Goal: Task Accomplishment & Management: Manage account settings

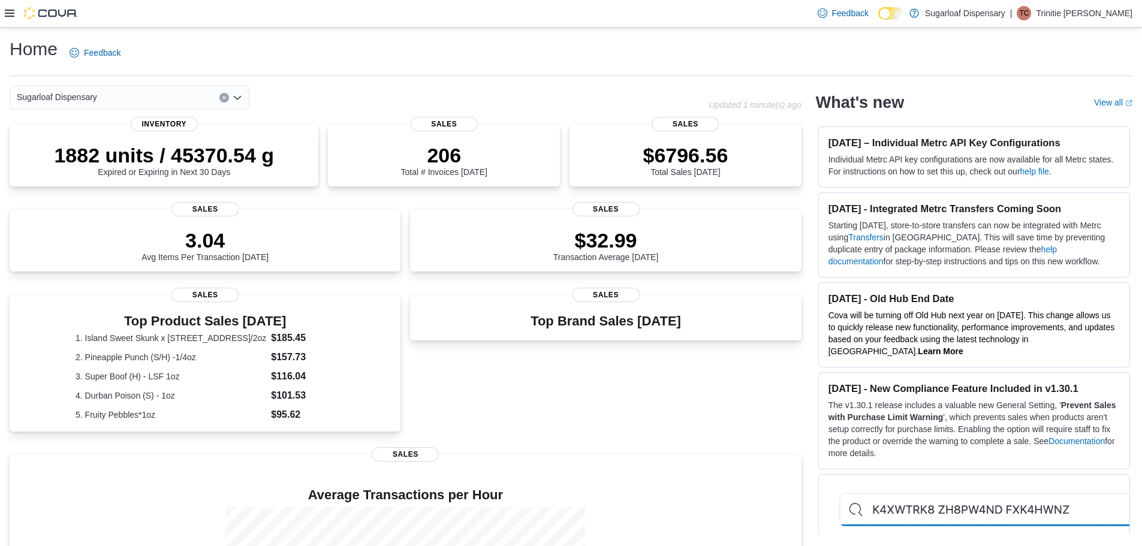
drag, startPoint x: 10, startPoint y: 15, endPoint x: 19, endPoint y: 24, distance: 12.3
click at [12, 16] on icon at bounding box center [10, 13] width 10 height 10
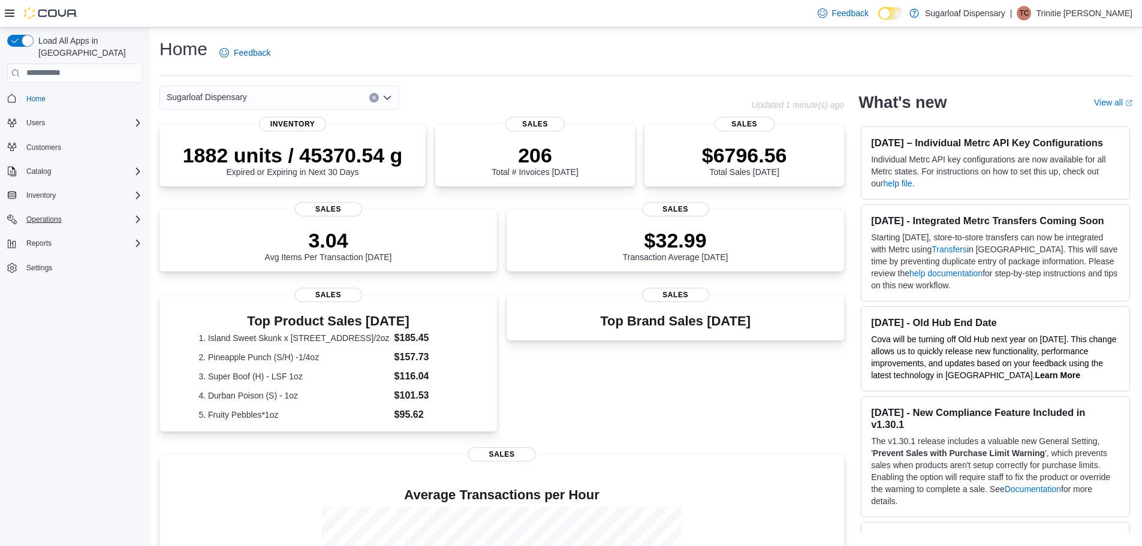
click at [138, 216] on icon "Complex example" at bounding box center [138, 219] width 4 height 7
click at [68, 231] on span "Cash Management" at bounding box center [52, 236] width 61 height 10
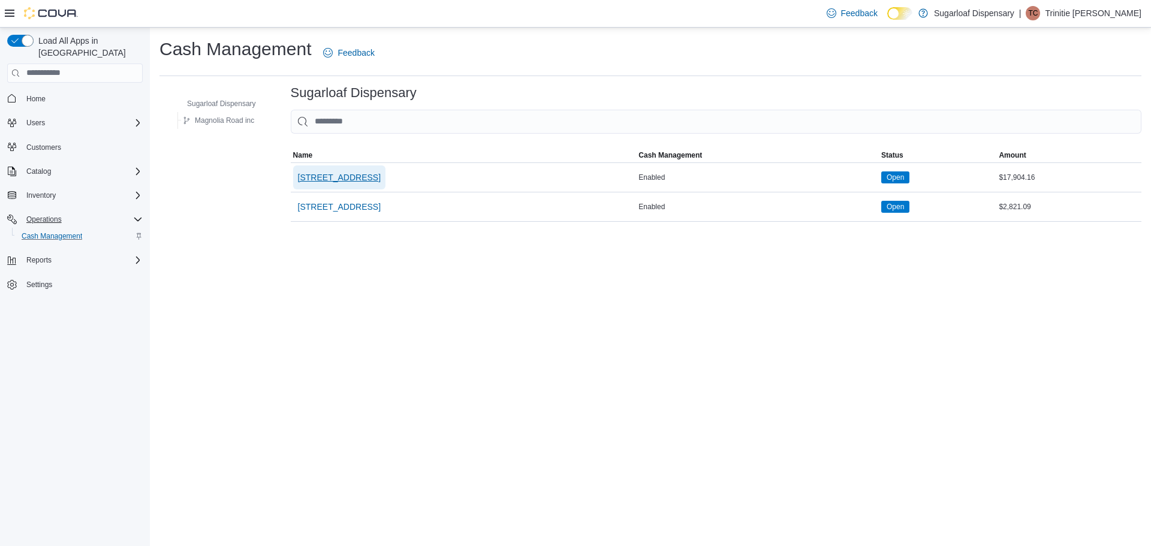
click at [342, 172] on span "336 East Chestnut St" at bounding box center [339, 177] width 83 height 12
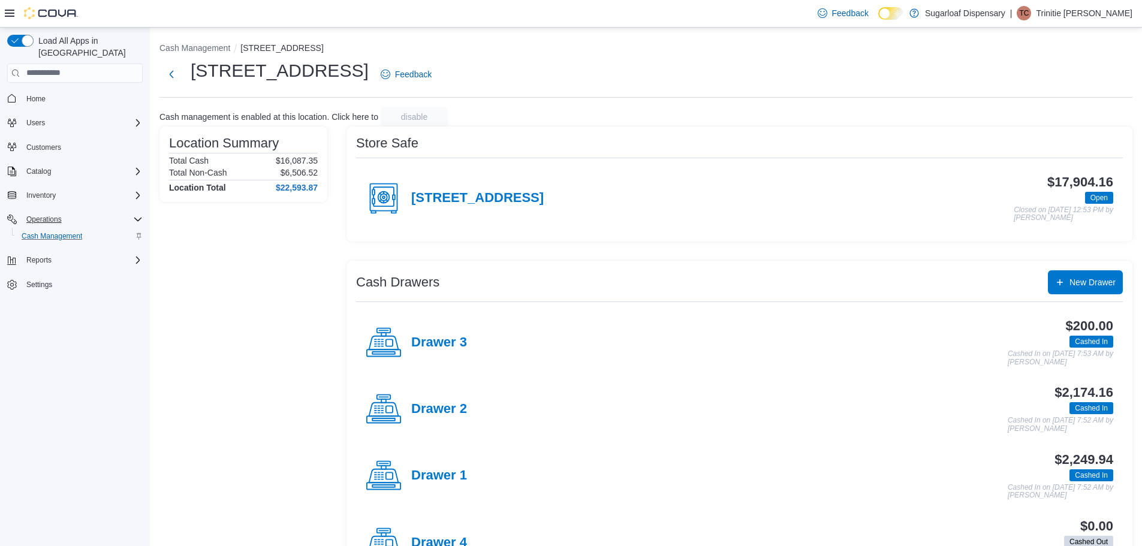
scroll to position [50, 0]
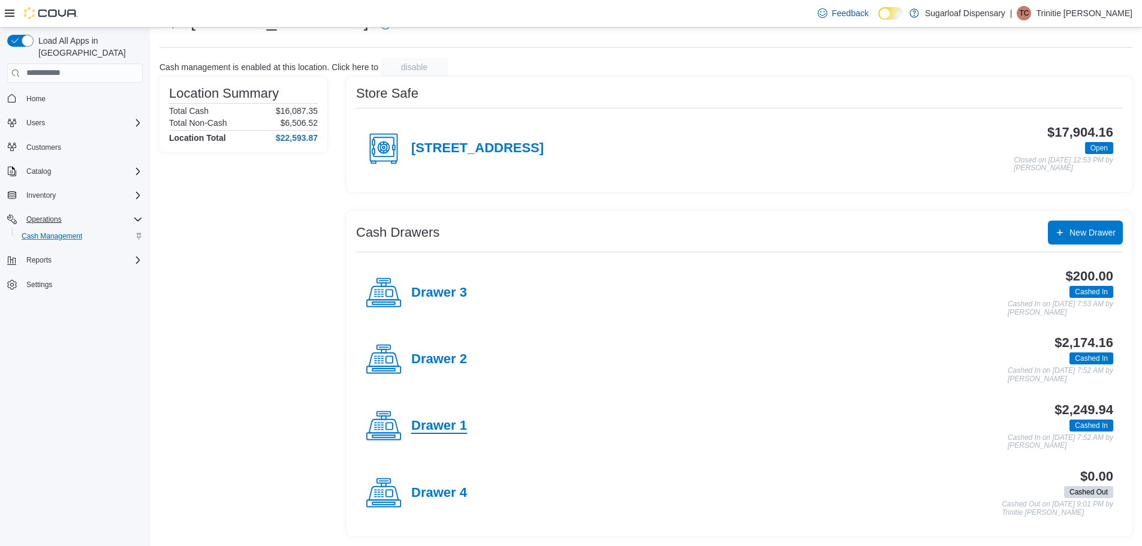
click at [425, 421] on h4 "Drawer 1" at bounding box center [439, 426] width 56 height 16
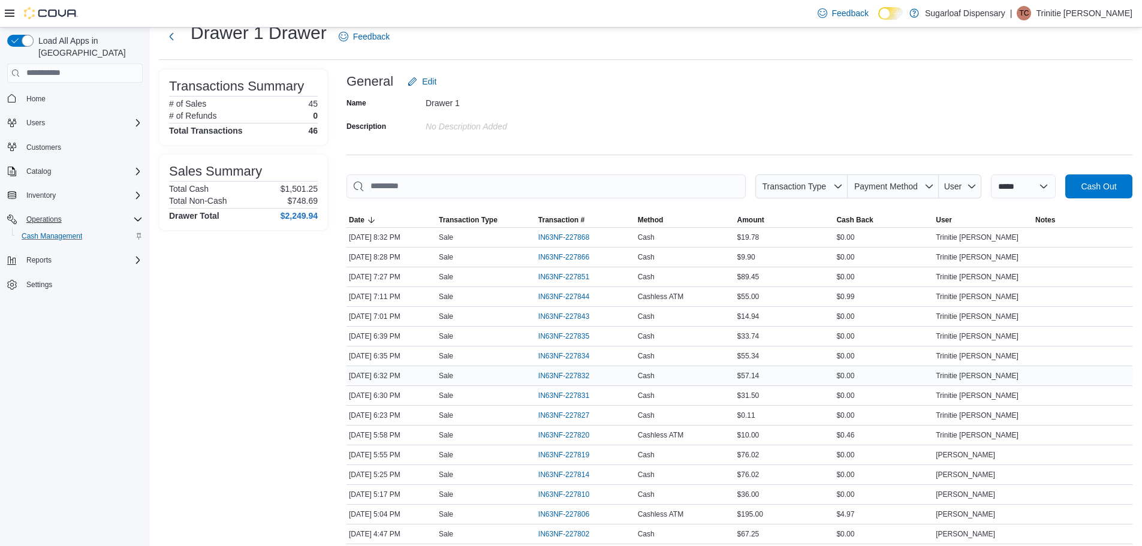
scroll to position [180, 0]
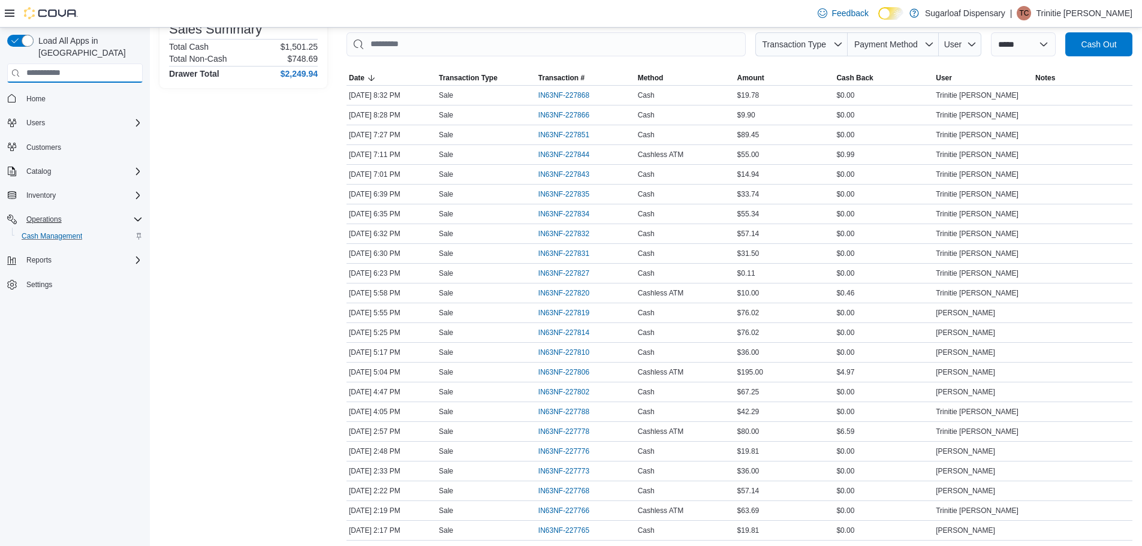
click at [15, 67] on input "search" at bounding box center [74, 73] width 135 height 19
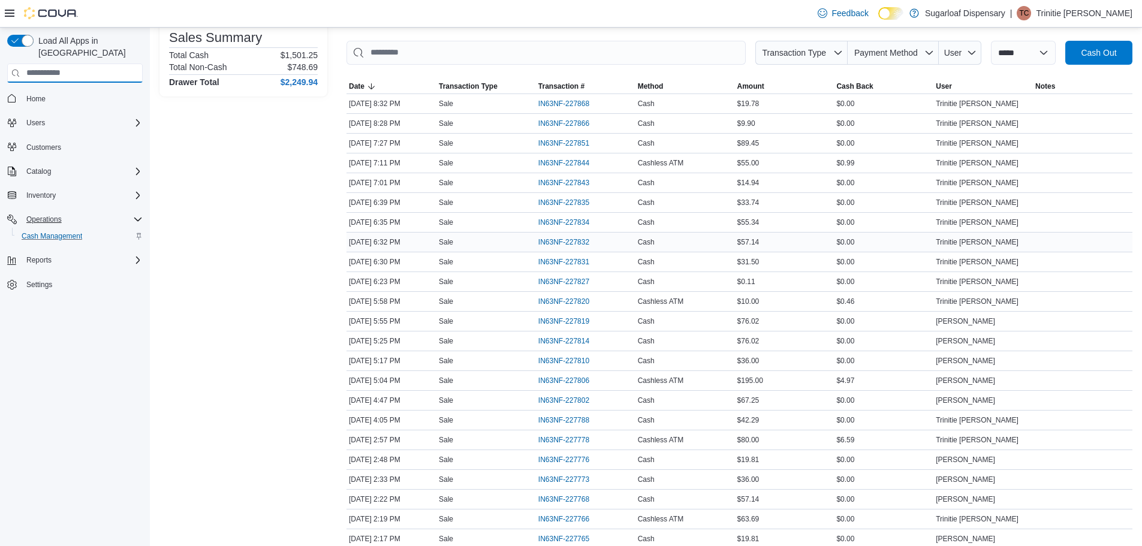
scroll to position [0, 0]
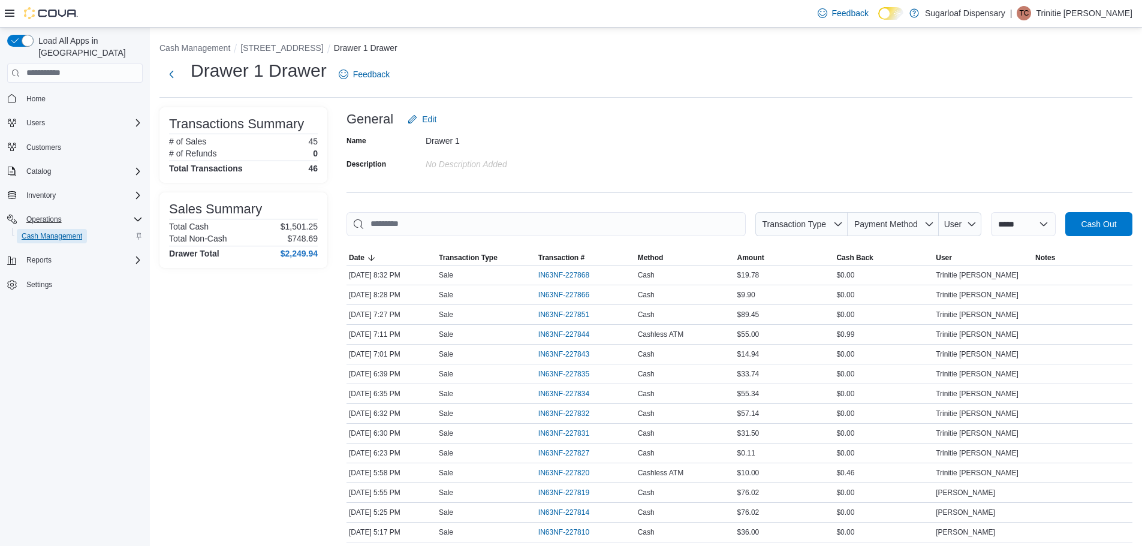
click at [52, 231] on span "Cash Management" at bounding box center [52, 236] width 61 height 10
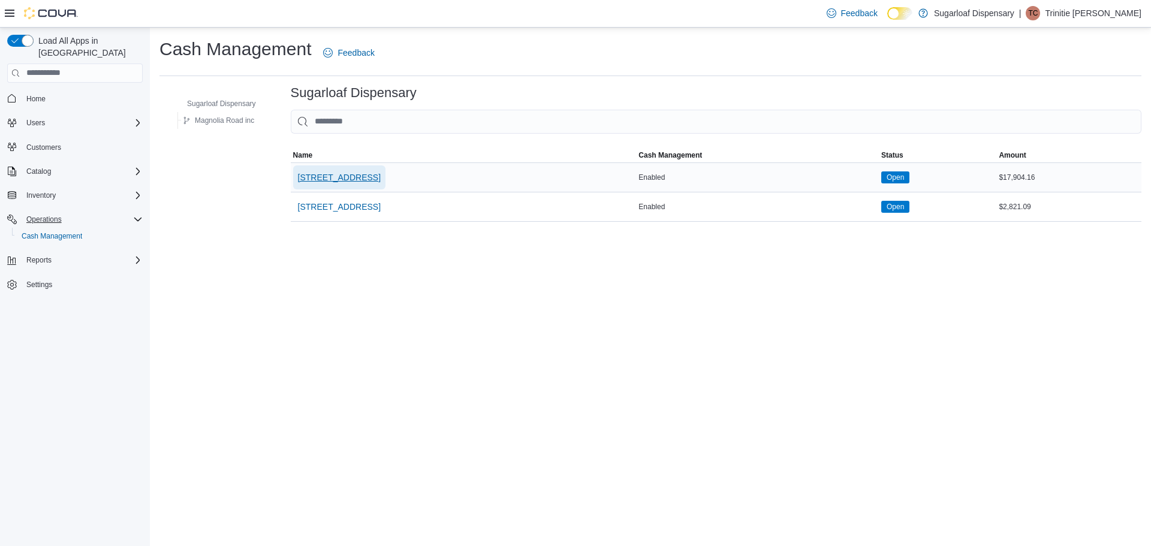
click at [349, 172] on span "336 East Chestnut St" at bounding box center [339, 177] width 83 height 12
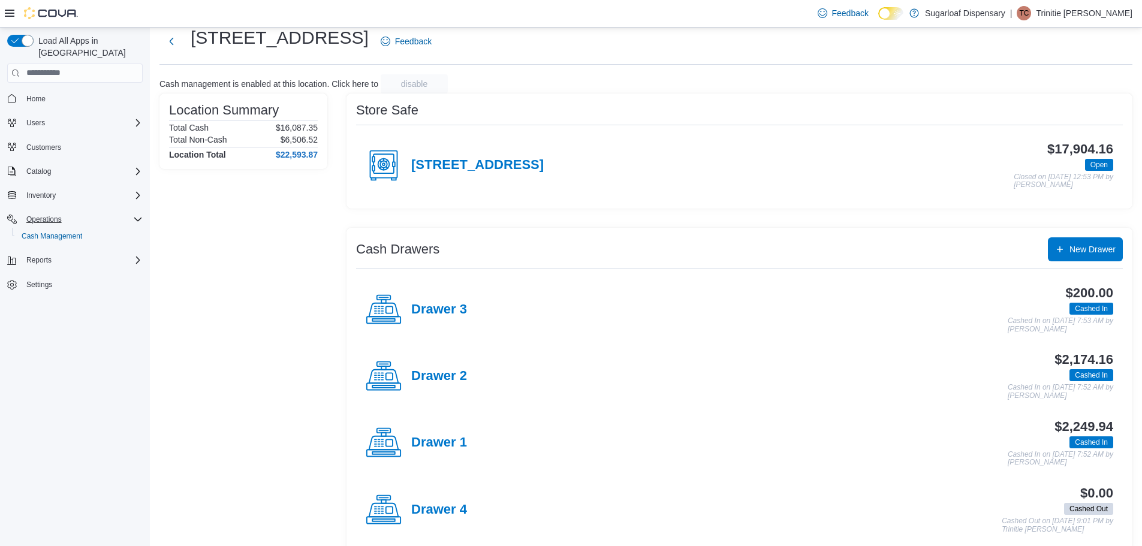
scroll to position [50, 0]
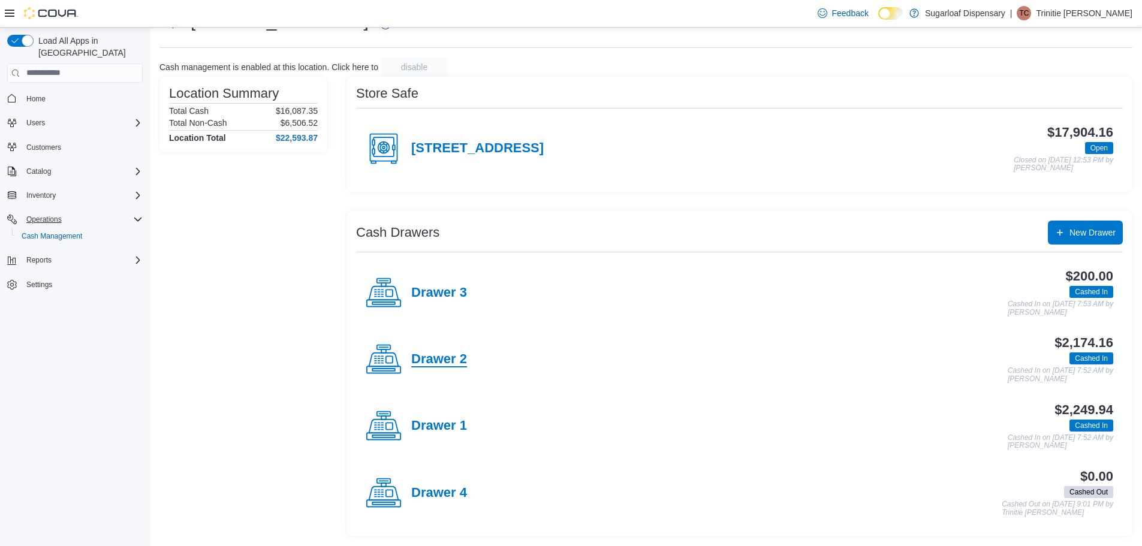
click at [443, 365] on h4 "Drawer 2" at bounding box center [439, 360] width 56 height 16
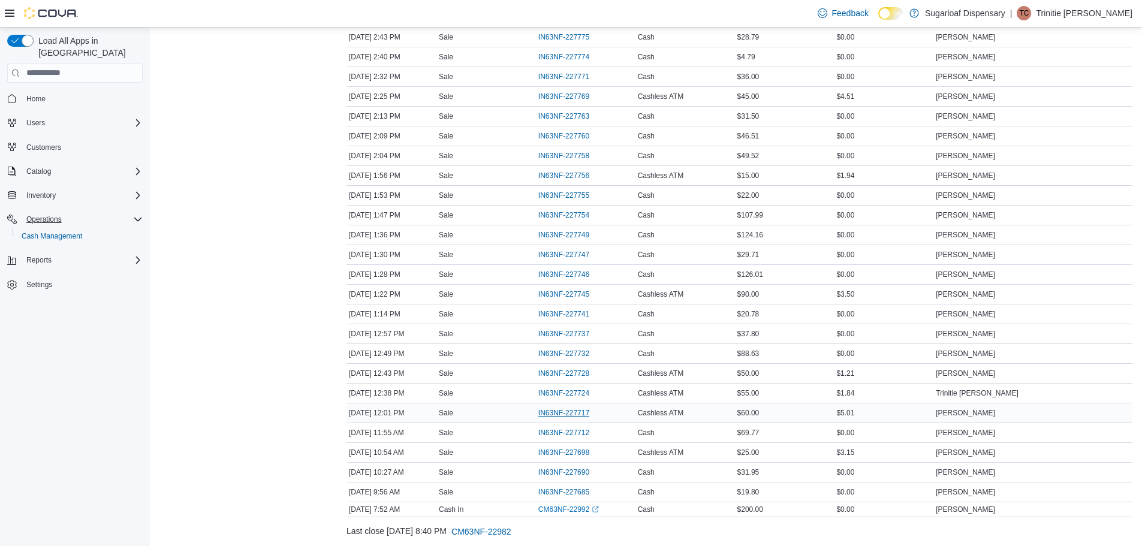
scroll to position [667, 0]
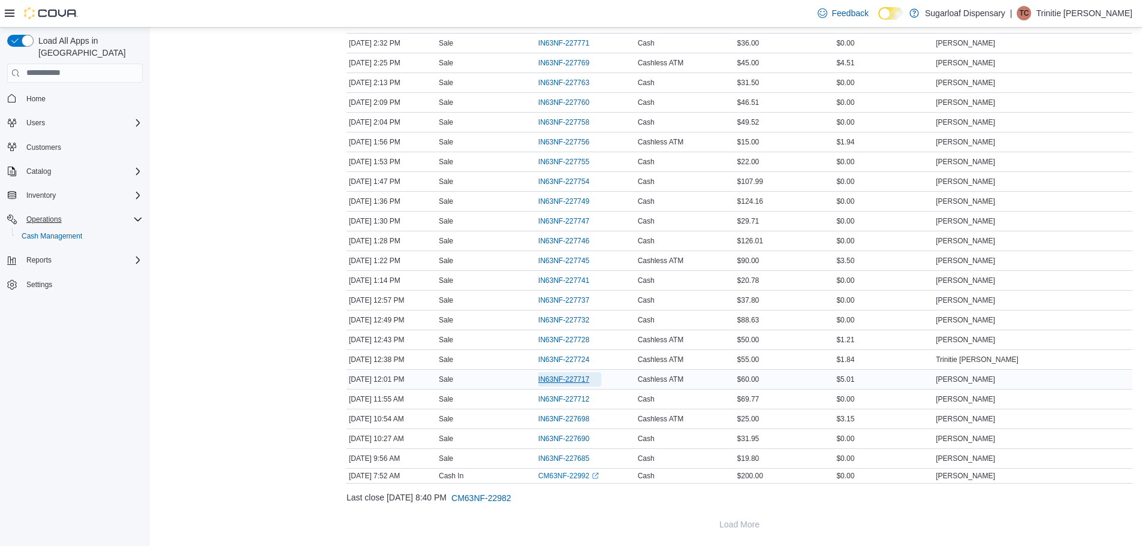
click at [578, 376] on span "IN63NF-227717" at bounding box center [563, 380] width 51 height 10
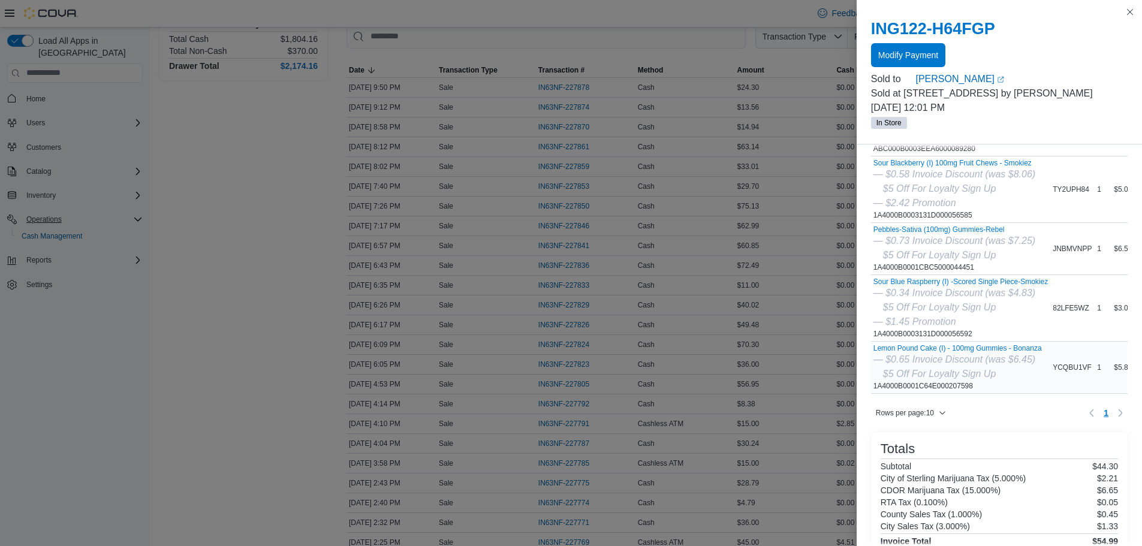
scroll to position [240, 0]
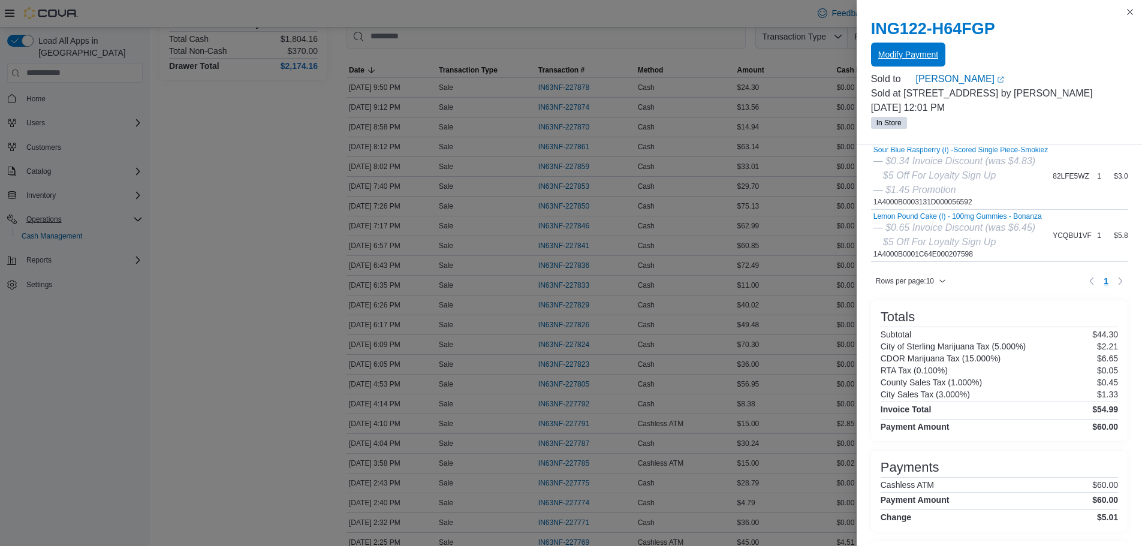
click at [891, 62] on span "Modify Payment" at bounding box center [908, 55] width 60 height 24
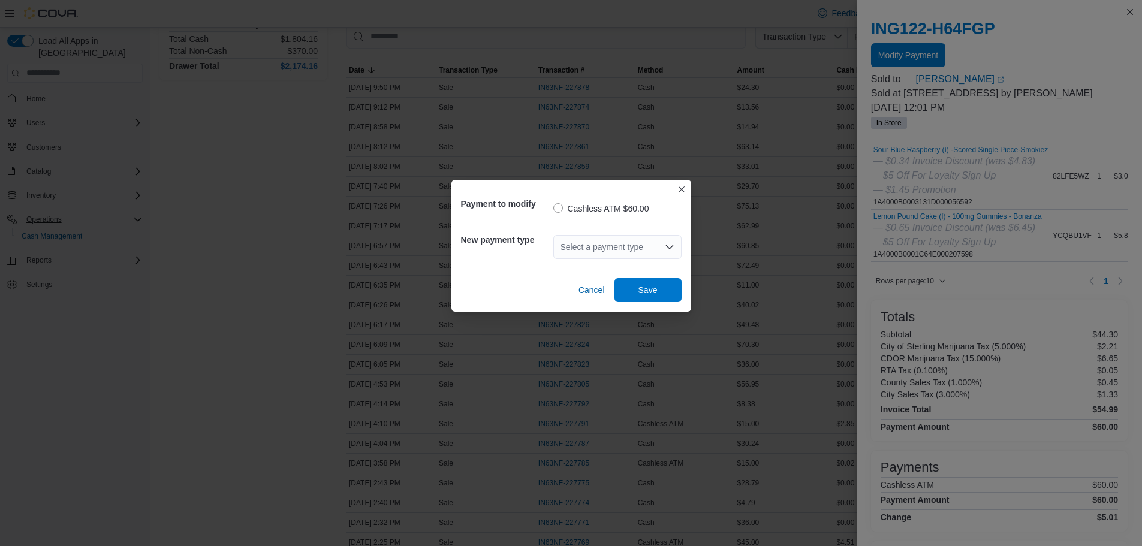
click at [609, 252] on div "Select a payment type" at bounding box center [617, 247] width 128 height 24
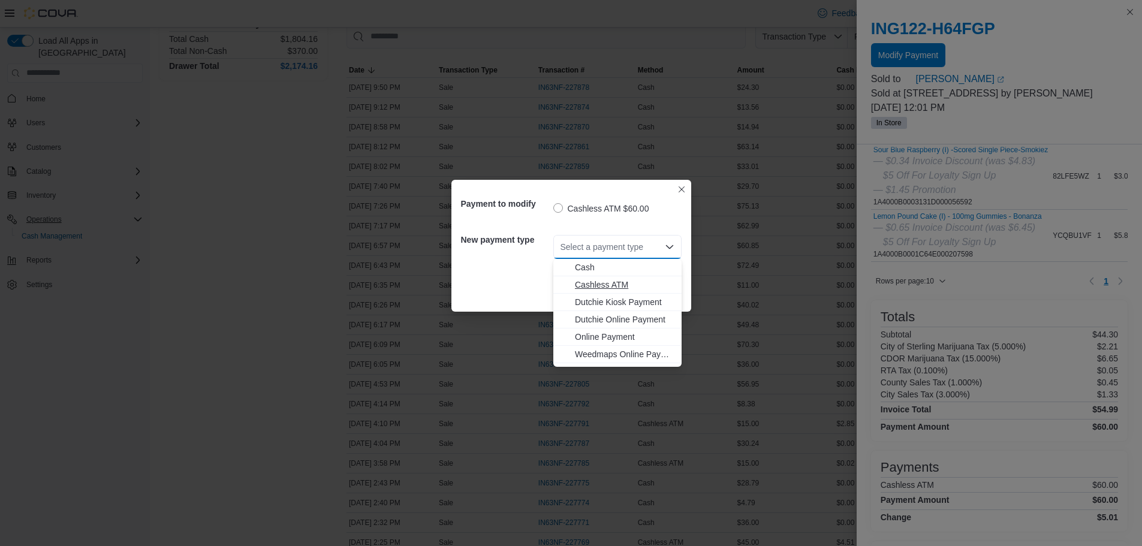
click at [602, 286] on span "Cashless ATM" at bounding box center [624, 285] width 99 height 12
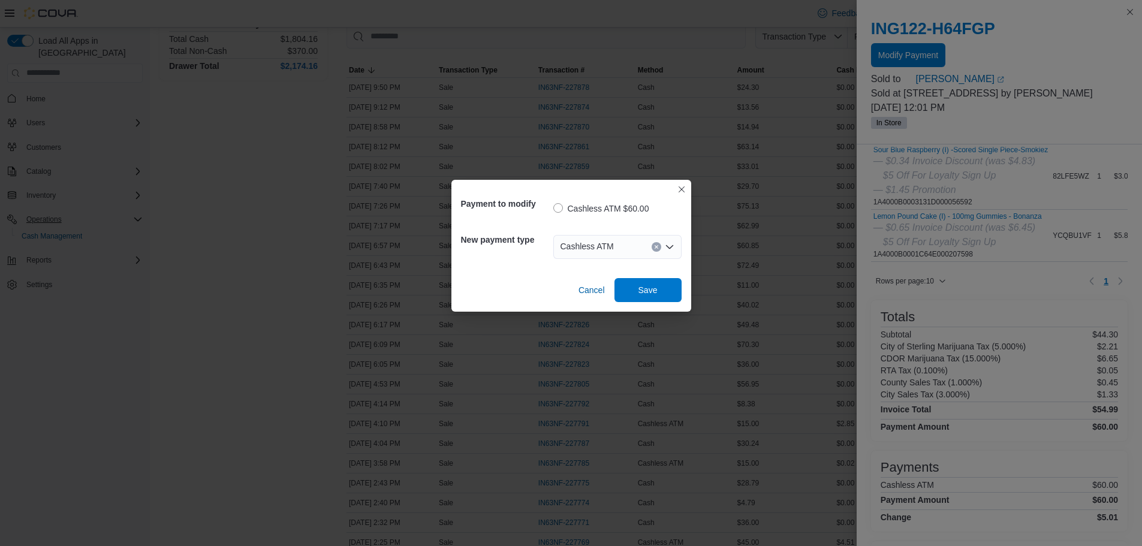
click at [519, 283] on div "Cancel Save" at bounding box center [571, 286] width 221 height 34
click at [589, 292] on span "Cancel" at bounding box center [591, 290] width 26 height 12
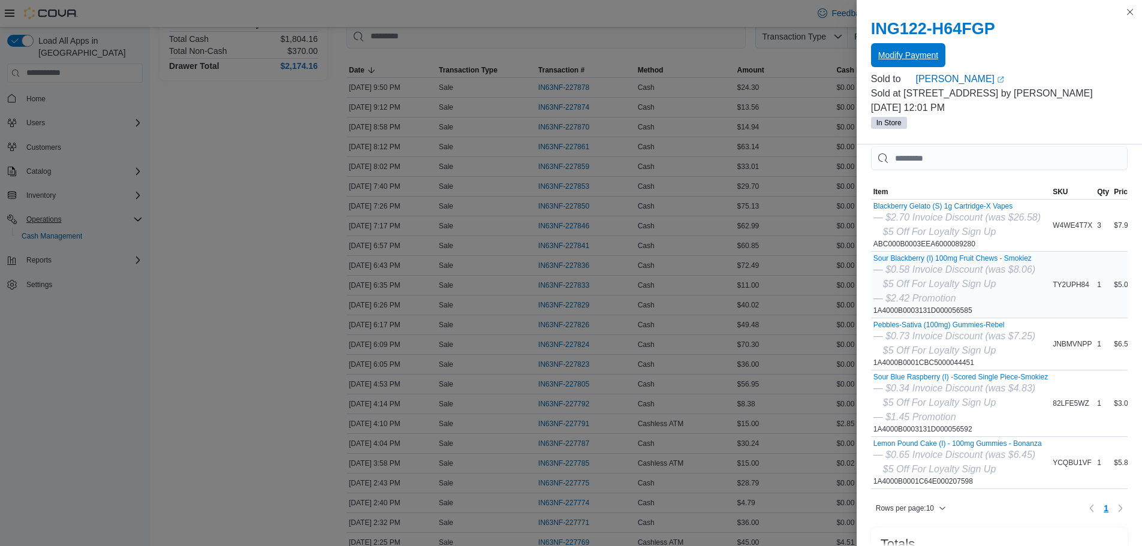
scroll to position [0, 0]
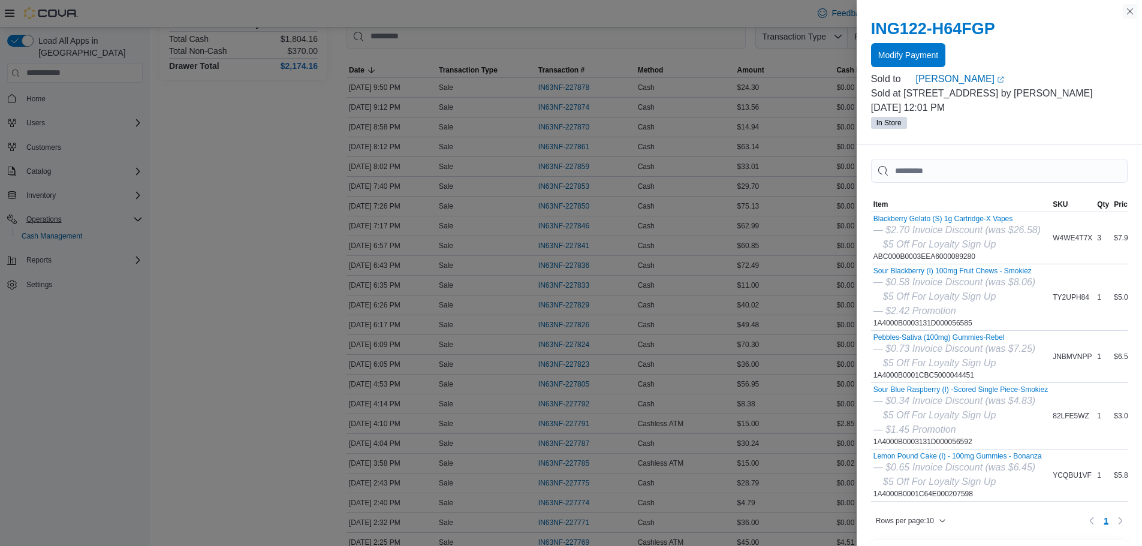
click at [1136, 10] on button "Close this dialog" at bounding box center [1130, 11] width 14 height 14
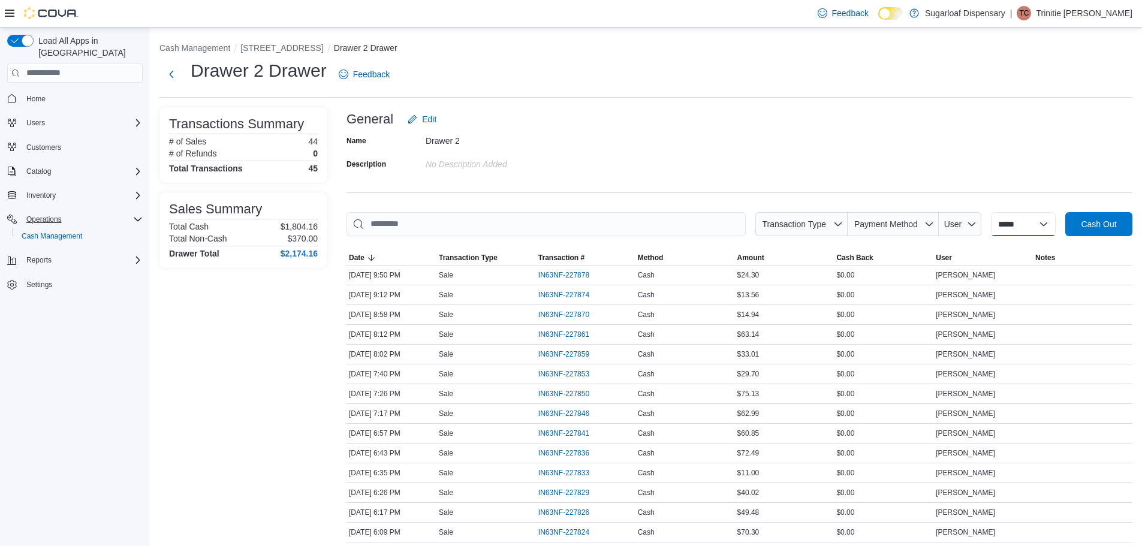
click at [1052, 225] on select "**********" at bounding box center [1023, 224] width 65 height 24
click at [763, 126] on div "General Edit" at bounding box center [739, 119] width 786 height 24
click at [375, 77] on span "Feedback" at bounding box center [371, 74] width 37 height 12
click at [32, 94] on span "Home" at bounding box center [35, 99] width 19 height 10
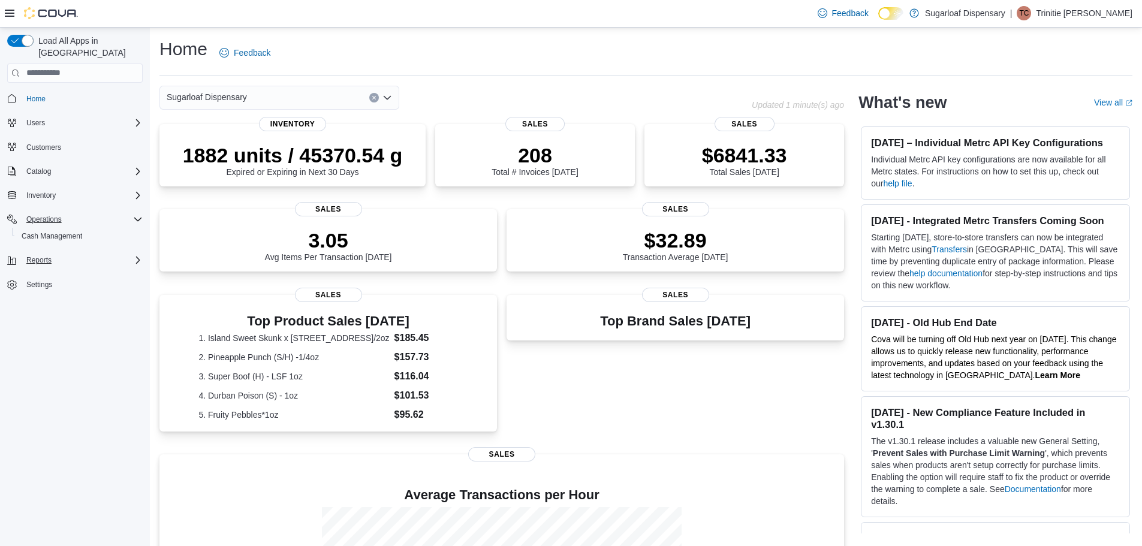
click at [78, 253] on div "Reports" at bounding box center [82, 260] width 121 height 14
click at [46, 289] on span "Dashboards" at bounding box center [46, 294] width 48 height 10
